Goal: Task Accomplishment & Management: Complete application form

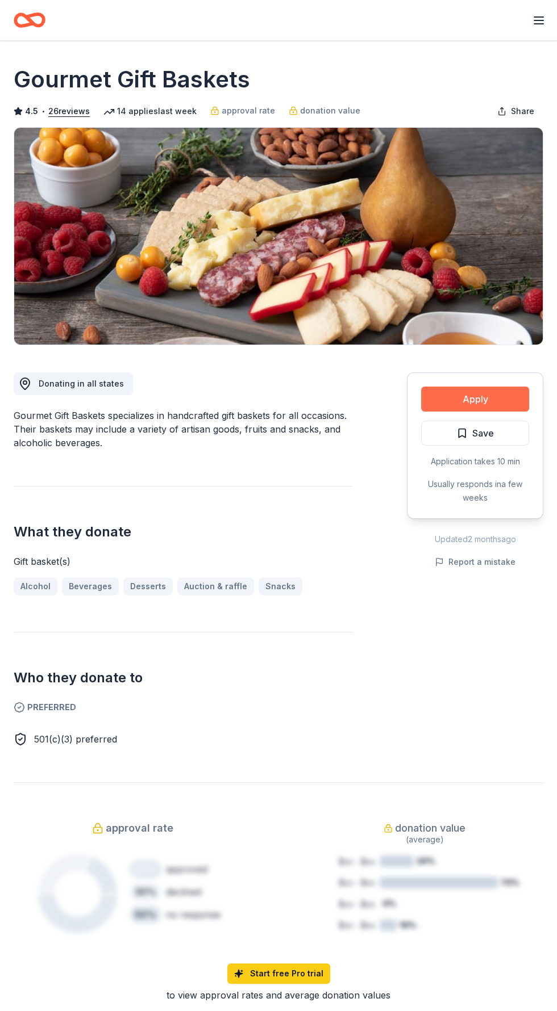
click at [516, 399] on button "Apply" at bounding box center [475, 399] width 108 height 25
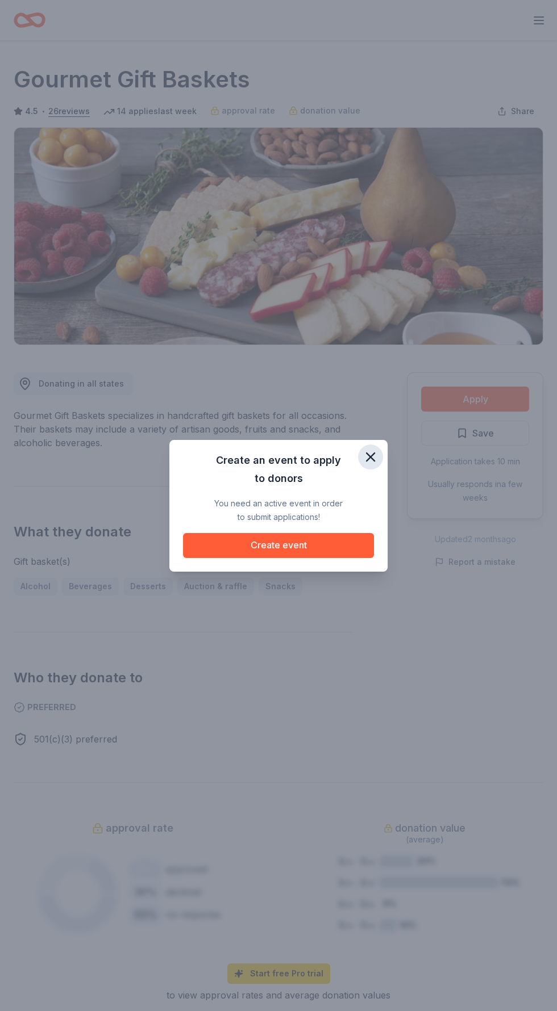
click at [371, 457] on icon "button" at bounding box center [370, 457] width 8 height 8
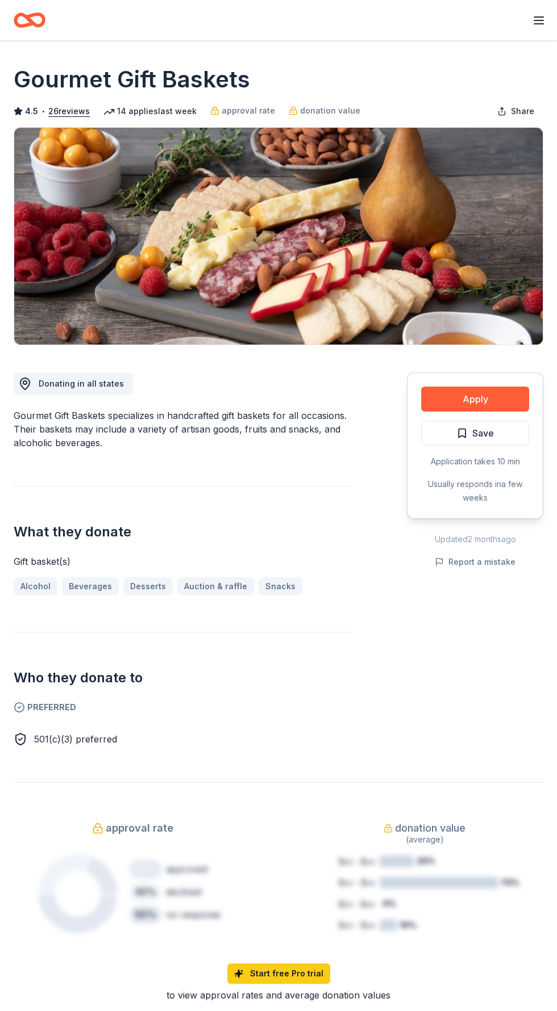
click at [538, 17] on line "button" at bounding box center [538, 17] width 9 height 0
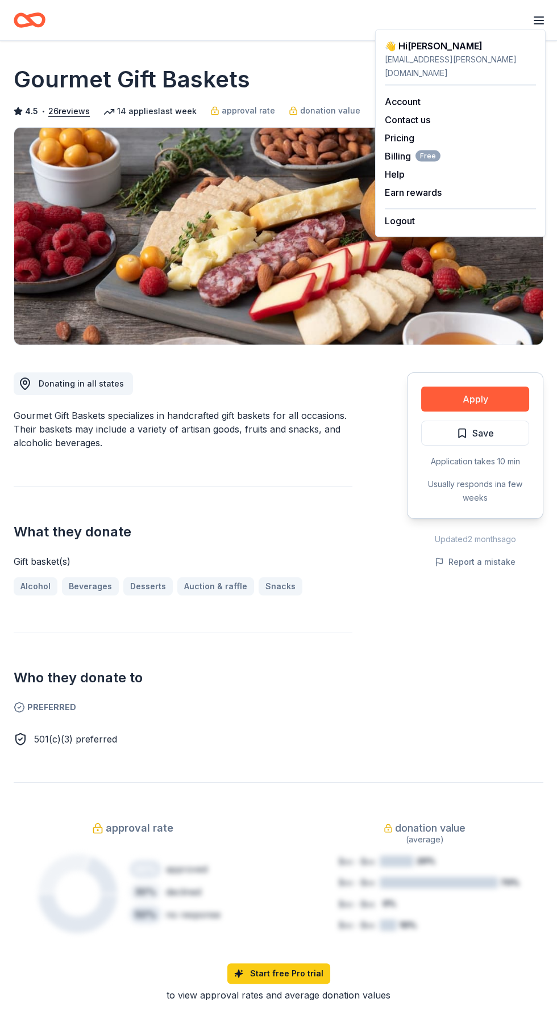
click at [538, 24] on line "button" at bounding box center [538, 24] width 9 height 0
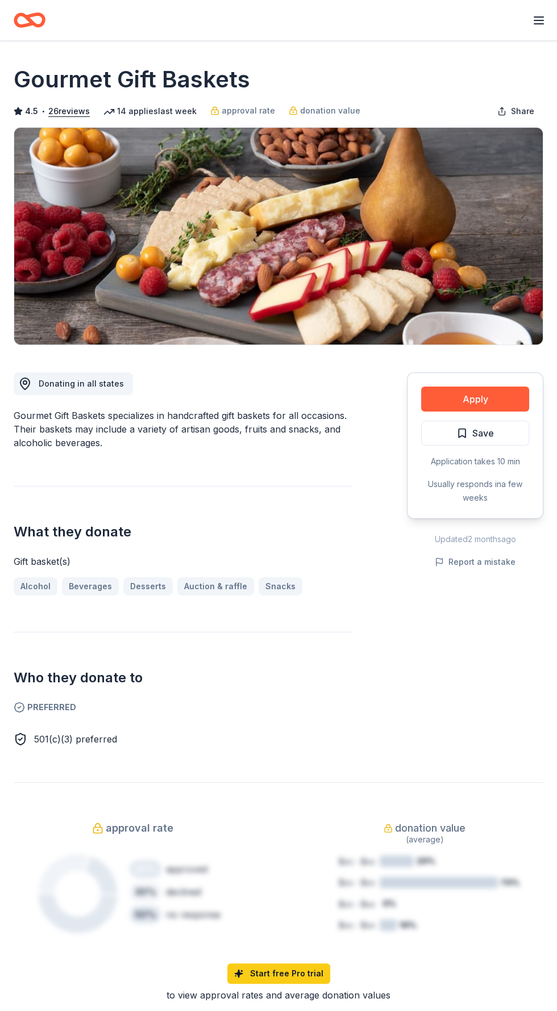
click at [539, 15] on icon "button" at bounding box center [539, 21] width 14 height 14
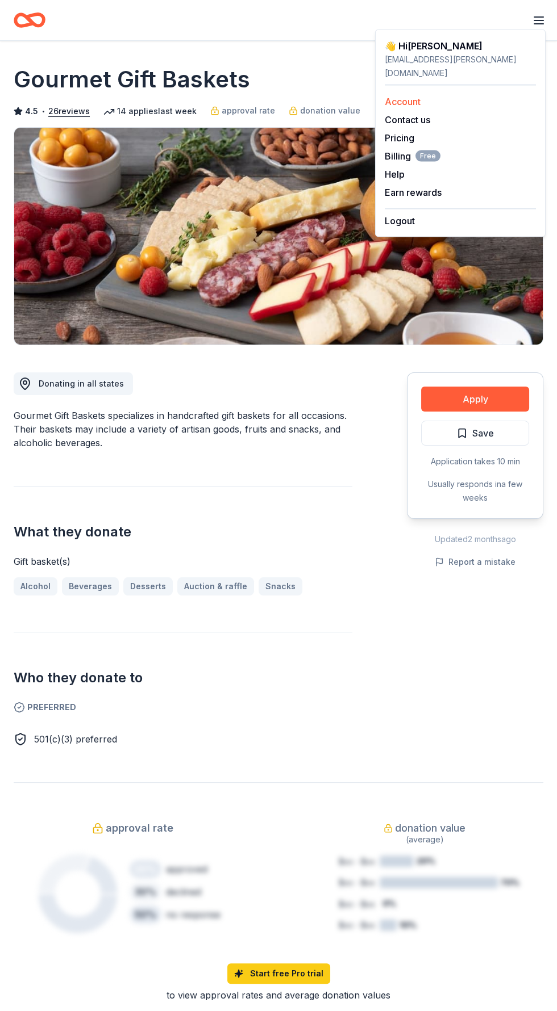
click at [437, 95] on div "Account" at bounding box center [459, 102] width 151 height 14
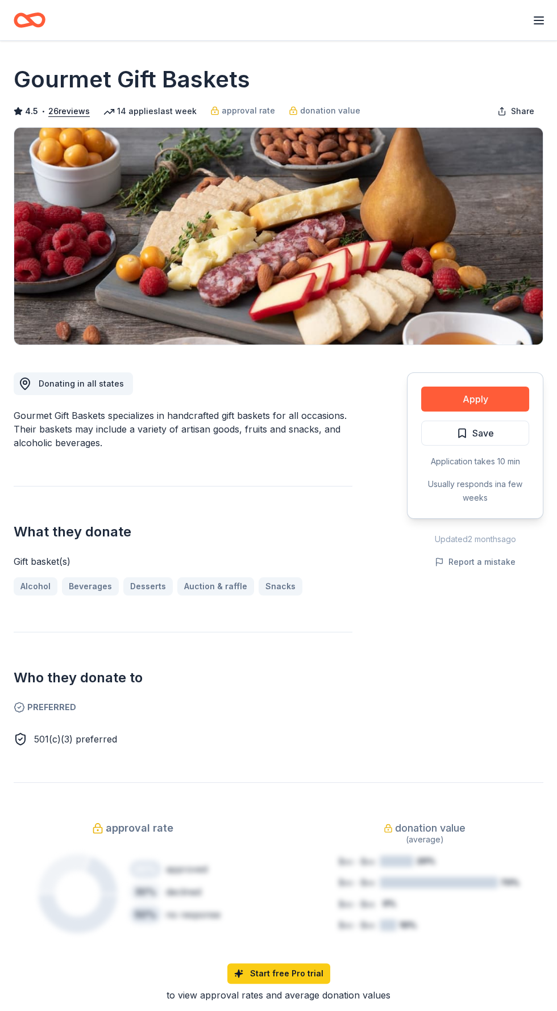
click at [534, 27] on icon "button" at bounding box center [539, 21] width 14 height 14
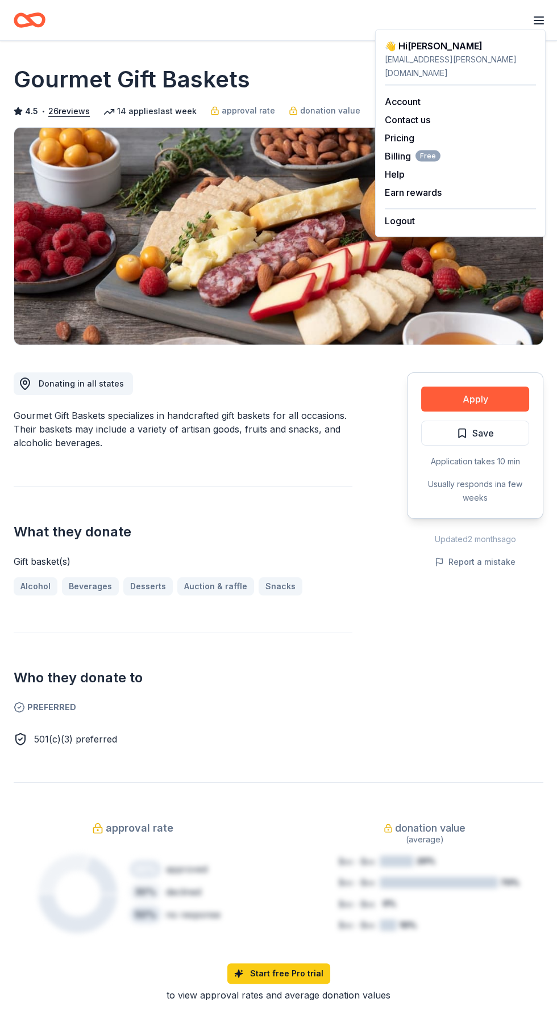
click at [281, 55] on div "Gourmet Gift Baskets 4.5 • 26 reviews 14 applies last week approval rate donati…" at bounding box center [278, 887] width 557 height 1693
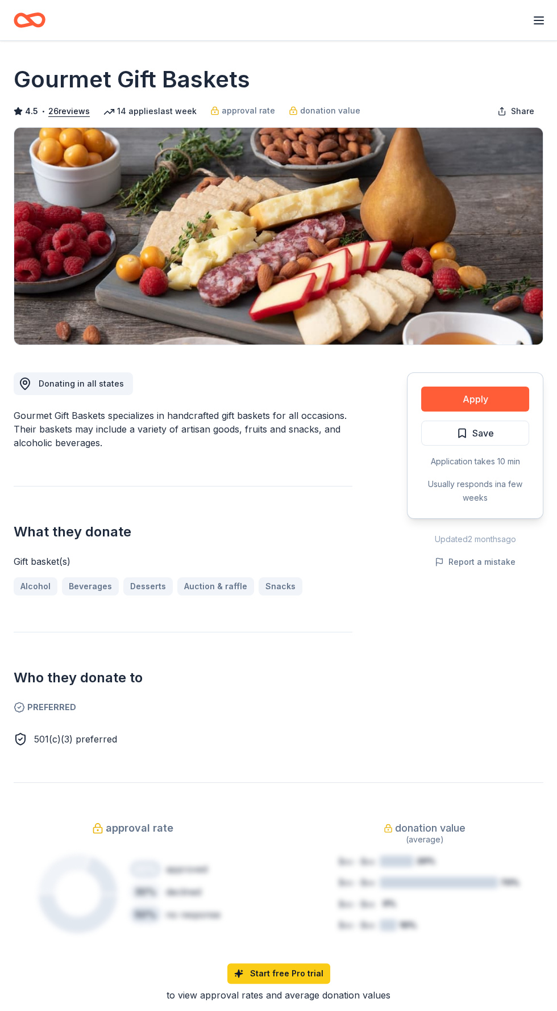
click at [30, 23] on icon "Home" at bounding box center [35, 19] width 18 height 11
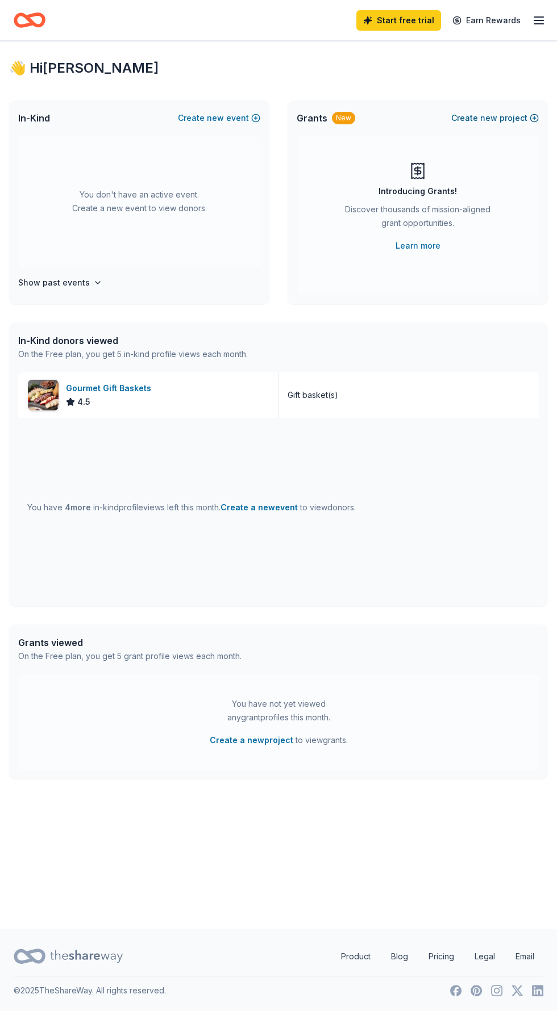
click at [498, 118] on button "Create new project" at bounding box center [494, 118] width 87 height 14
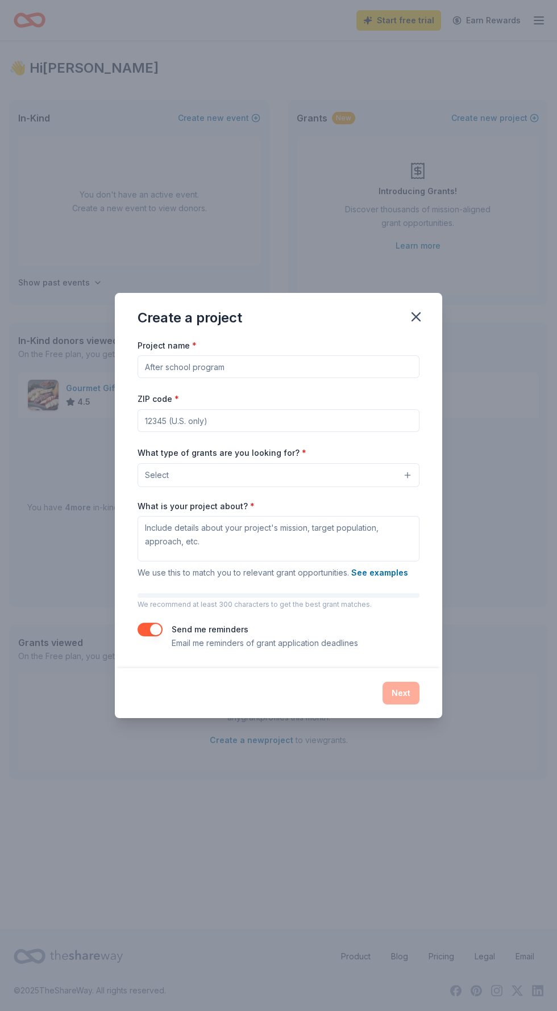
click at [375, 472] on button "Select" at bounding box center [278, 475] width 282 height 24
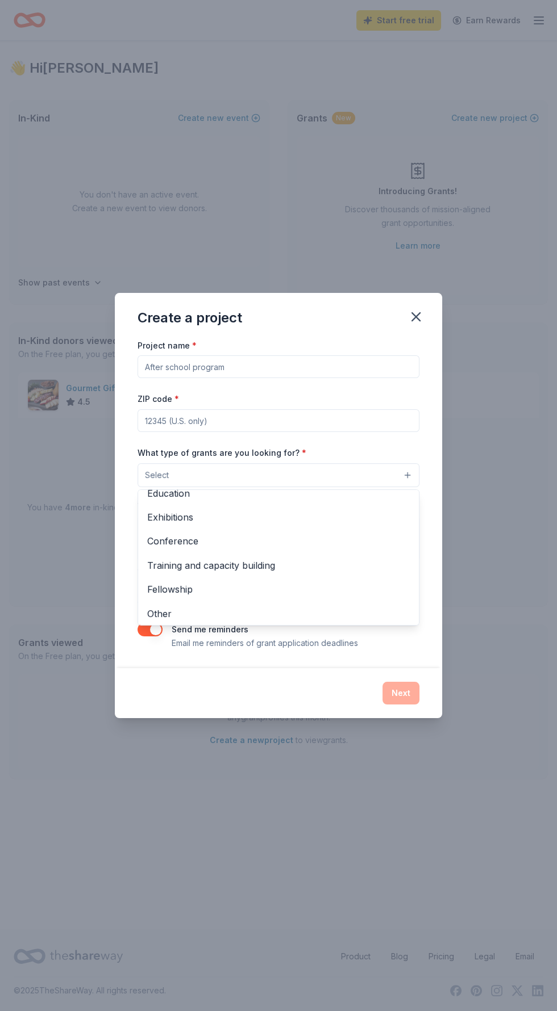
scroll to position [133, 0]
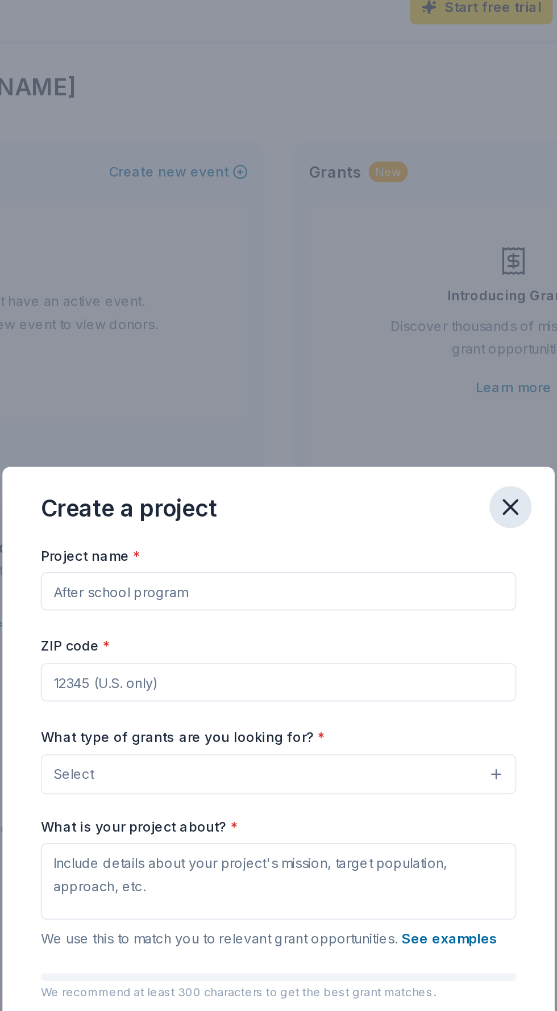
click at [421, 316] on icon "button" at bounding box center [416, 317] width 16 height 16
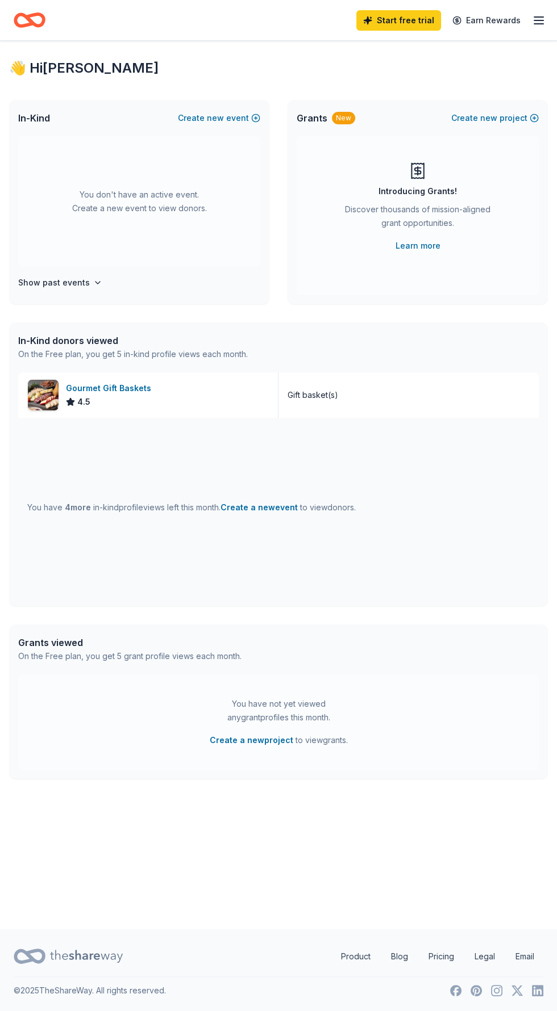
scroll to position [0, 0]
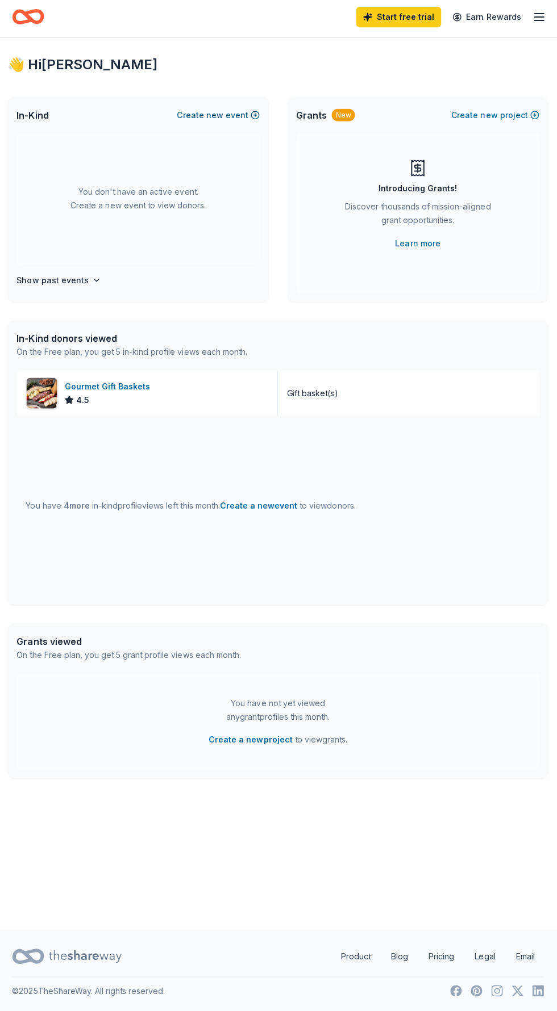
click at [203, 114] on button "Create new event" at bounding box center [219, 118] width 82 height 14
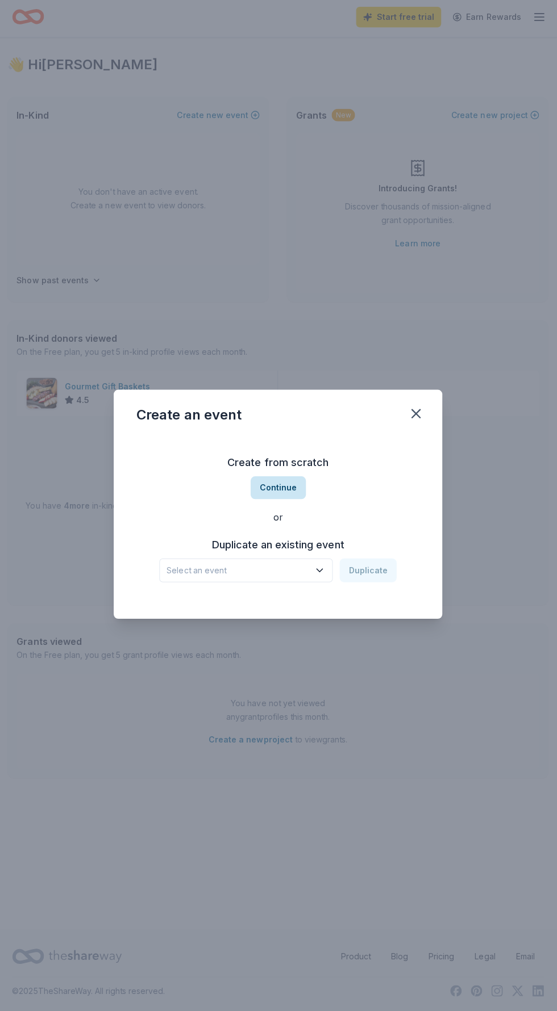
click at [277, 487] on button "Continue" at bounding box center [278, 489] width 55 height 23
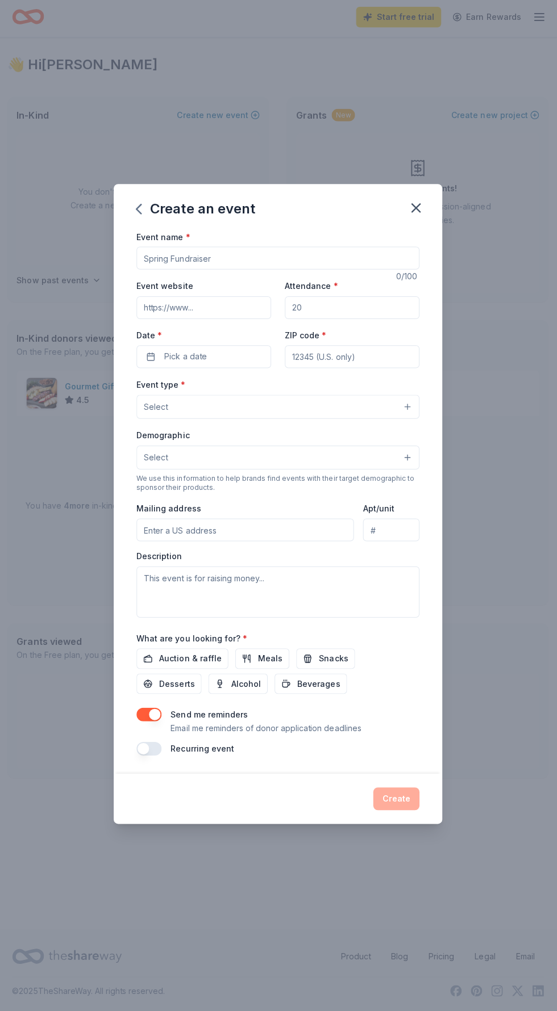
click at [344, 258] on input "Event name *" at bounding box center [278, 260] width 282 height 23
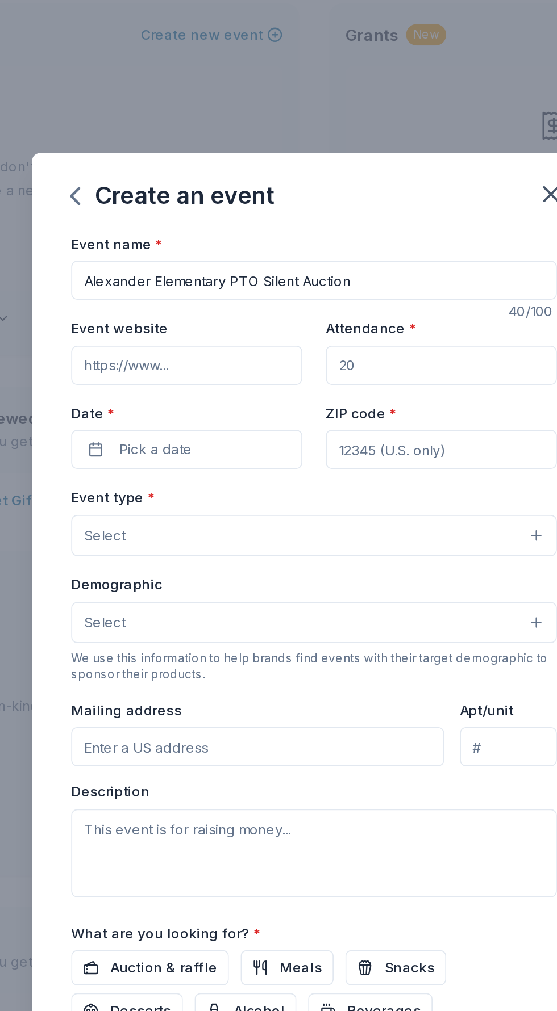
type input "Alexander Elementary PTO Silent Auction"
click at [237, 311] on input "Event website" at bounding box center [204, 310] width 134 height 23
click at [383, 311] on input "Attendance *" at bounding box center [352, 310] width 134 height 23
click at [377, 320] on input "Attendance *" at bounding box center [352, 310] width 134 height 23
click at [390, 307] on input "Attendance *" at bounding box center [352, 310] width 134 height 23
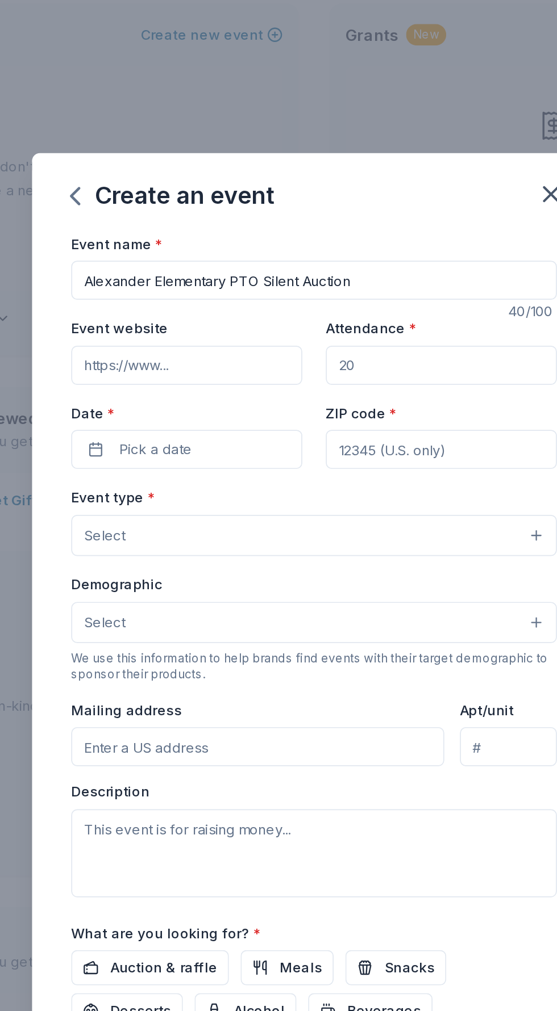
click at [340, 313] on input "Attendance *" at bounding box center [352, 310] width 134 height 23
click at [328, 307] on input "Attendance *" at bounding box center [352, 310] width 134 height 23
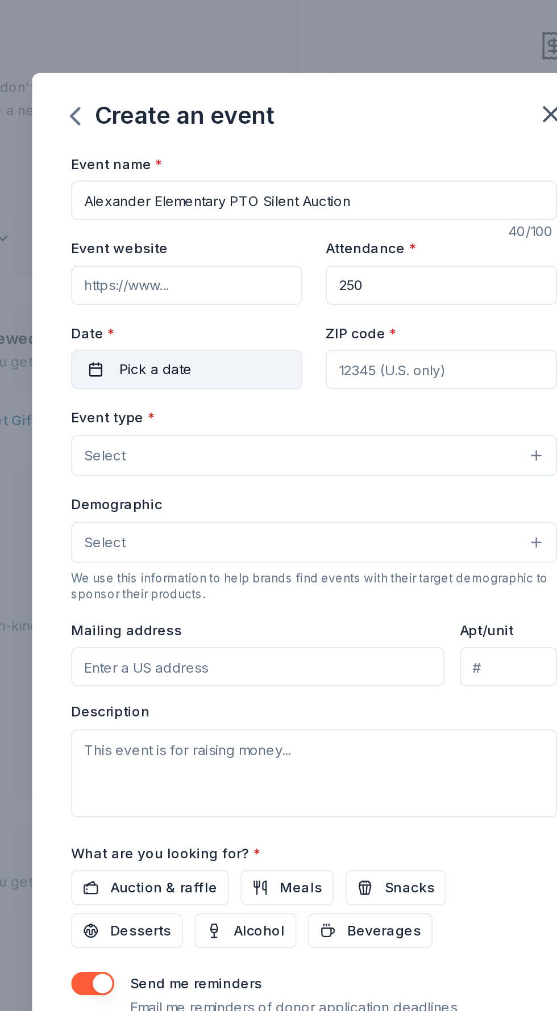
type input "250"
click at [237, 360] on button "Pick a date" at bounding box center [204, 359] width 134 height 23
